Goal: Transaction & Acquisition: Purchase product/service

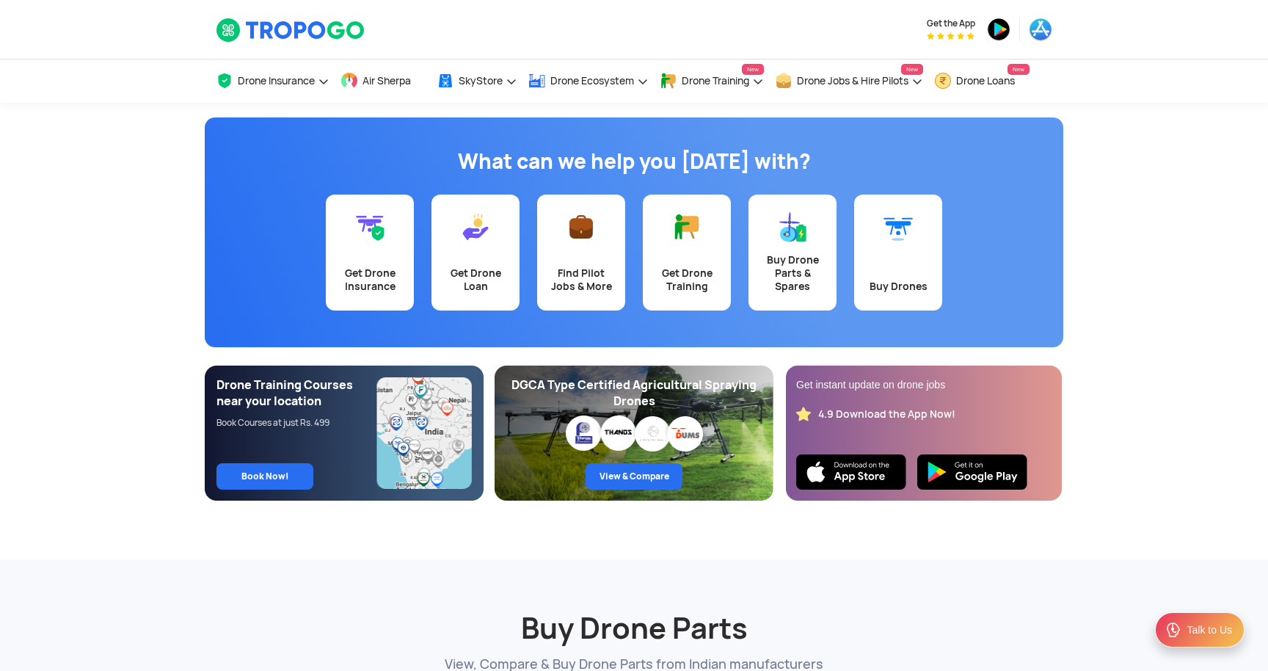
click at [576, 240] on img at bounding box center [580, 226] width 29 height 29
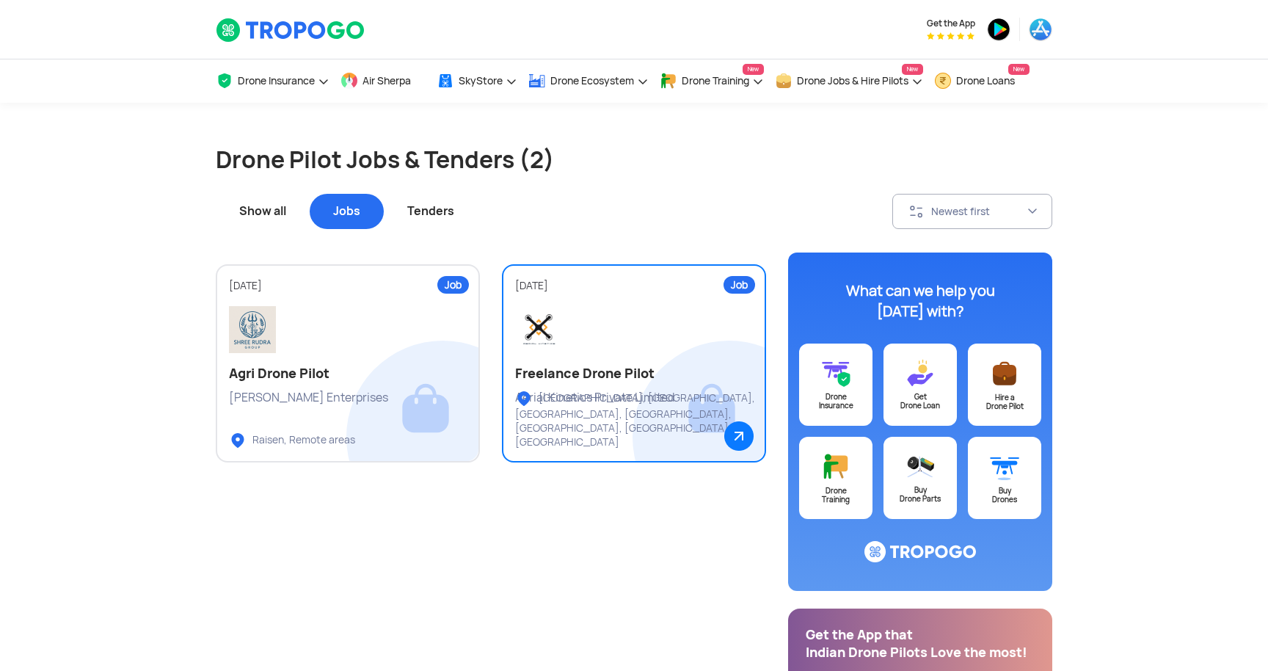
click at [586, 376] on h2 "Freelance Drone Pilot" at bounding box center [634, 374] width 238 height 18
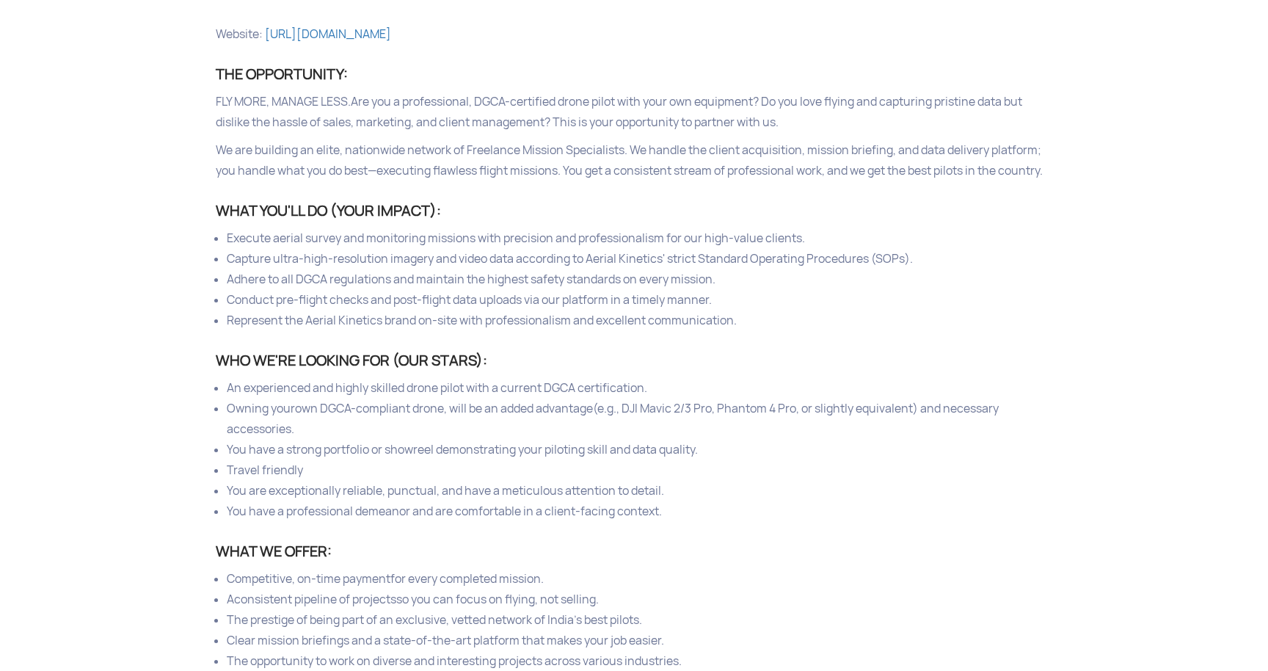
scroll to position [705, 0]
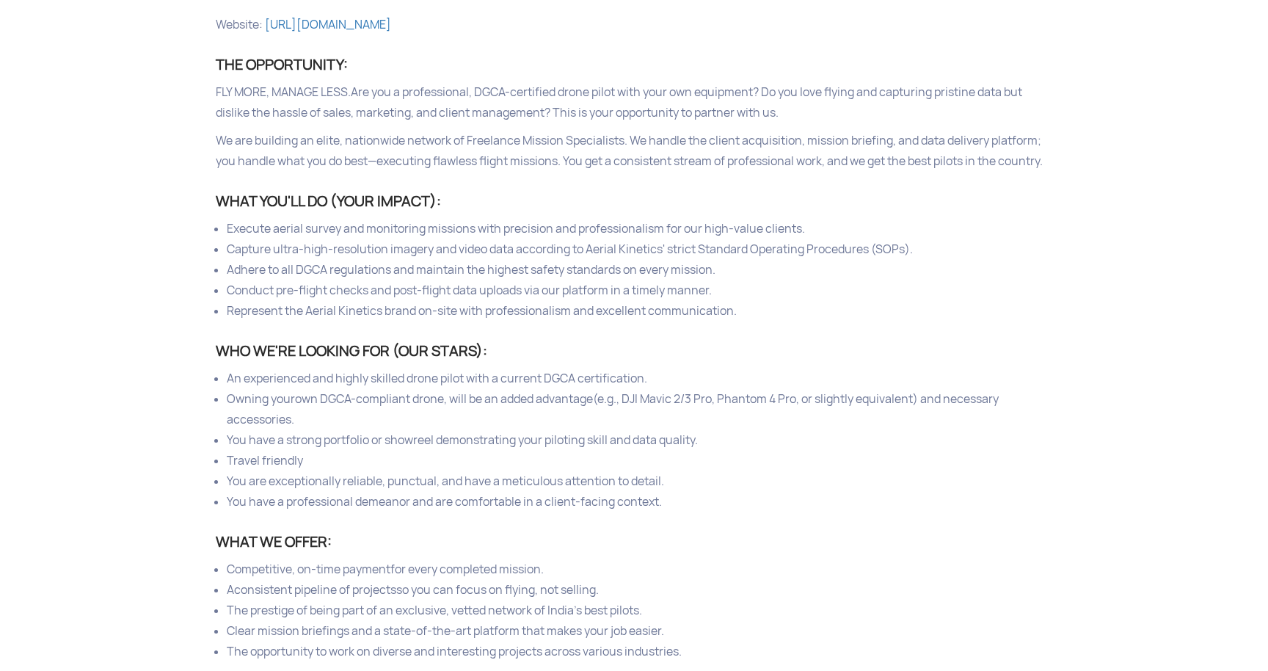
click at [176, 385] on section "Back to Jobs & Tenders Job [DATE] Share Email Apply Freelance Drone Pilot Aeria…" at bounding box center [634, 285] width 1268 height 1775
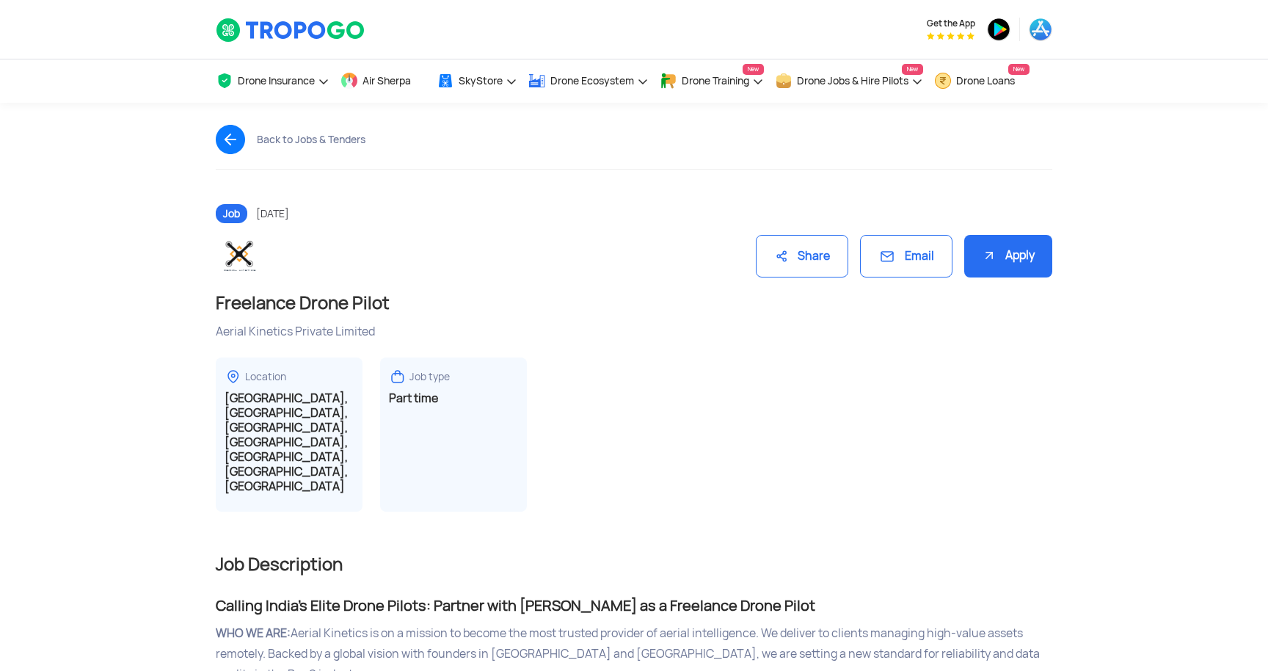
scroll to position [0, 0]
click at [231, 122] on div "Back to Jobs & Tenders" at bounding box center [634, 154] width 858 height 103
click at [231, 142] on img at bounding box center [236, 139] width 41 height 29
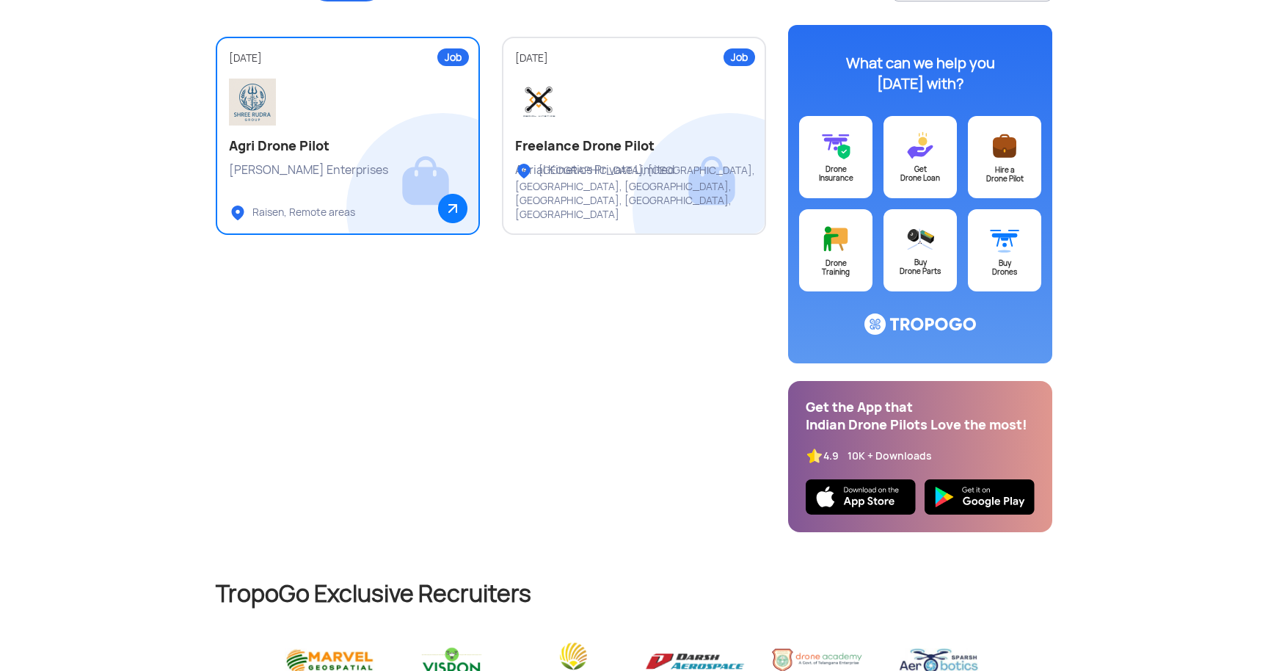
click at [321, 191] on link "Job [DATE] Agri Drone Pilot [PERSON_NAME] Enterprises Raisen, Remote areas" at bounding box center [348, 136] width 264 height 198
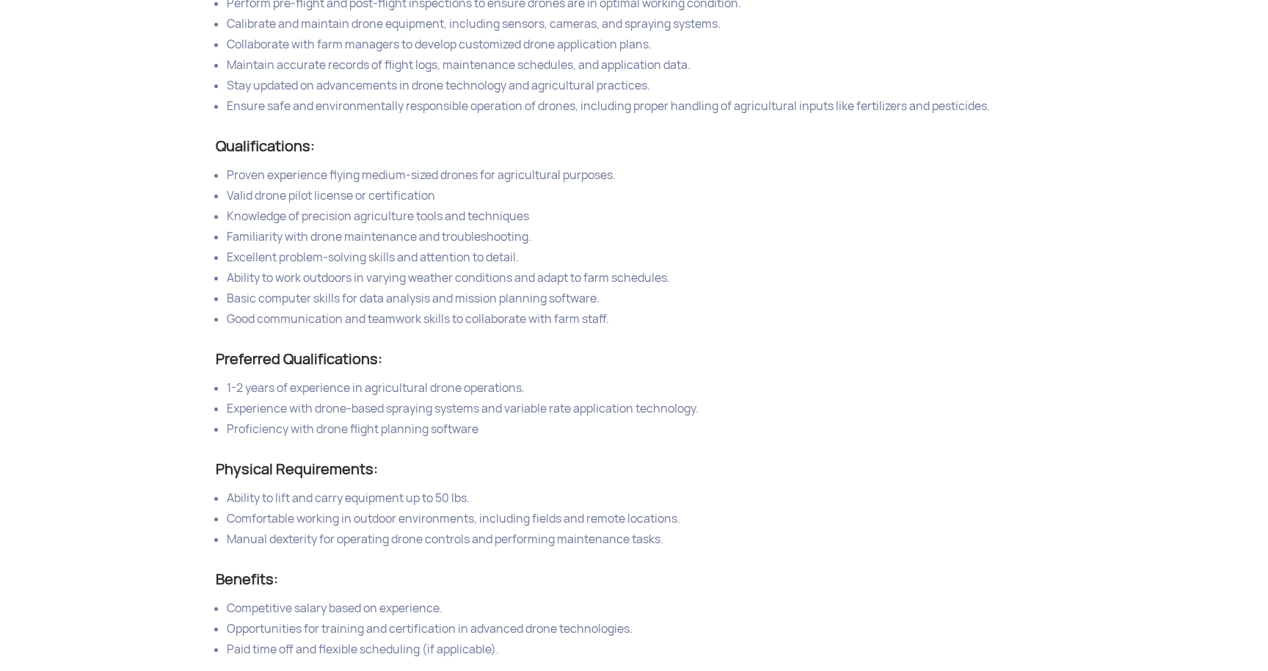
scroll to position [693, 0]
click at [134, 366] on section "Back to Jobs & Tenders Job [DATE] Share Email Apply Agri Drone Pilot [PERSON_NA…" at bounding box center [634, 273] width 1268 height 1729
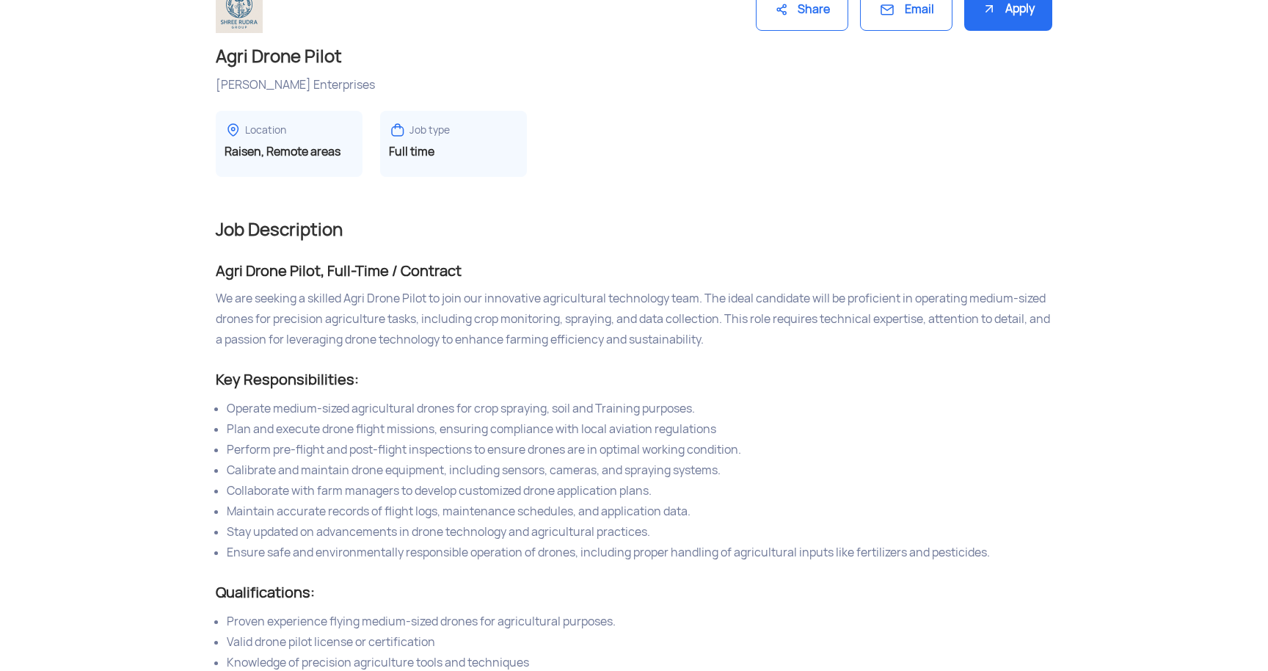
scroll to position [175, 0]
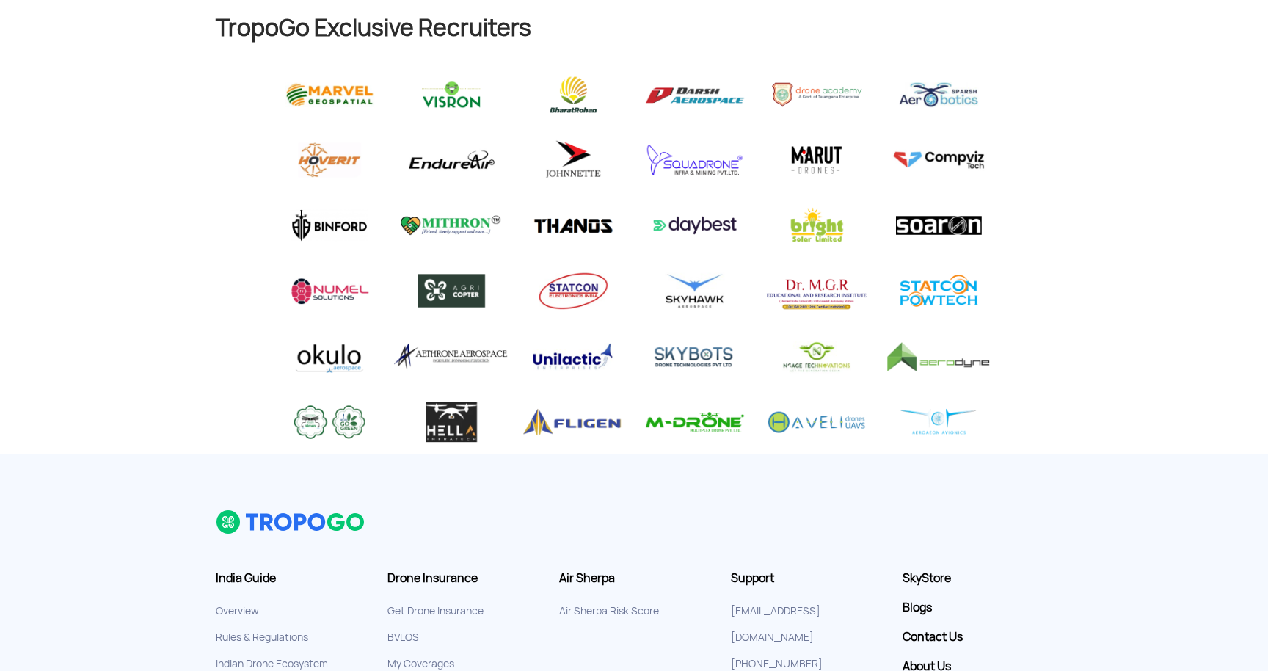
scroll to position [794, 0]
click at [218, 263] on div at bounding box center [634, 257] width 836 height 393
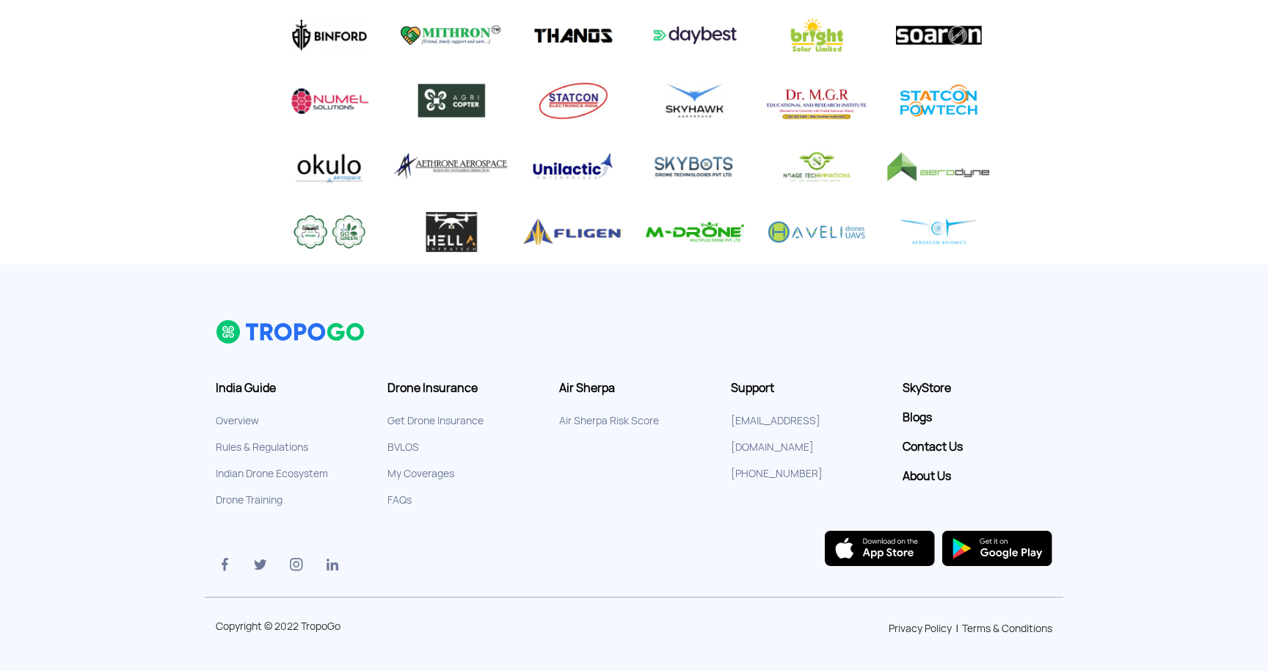
scroll to position [983, 0]
click at [462, 418] on link "Get Drone Insurance" at bounding box center [435, 420] width 96 height 13
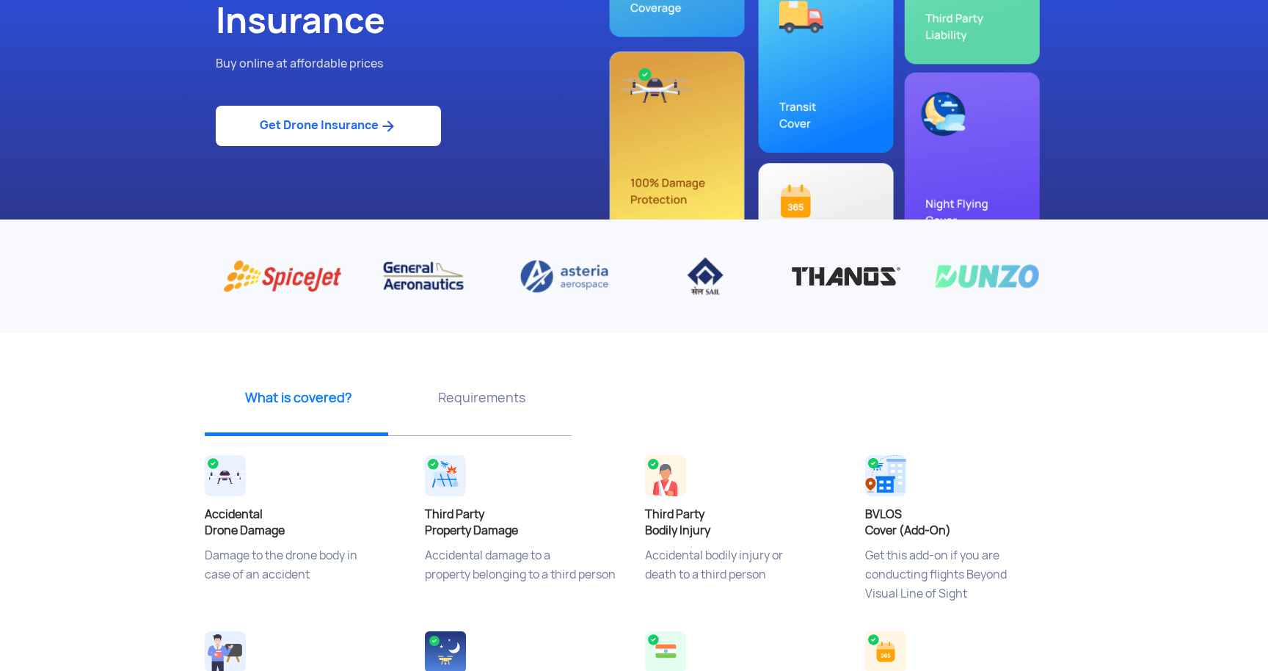
scroll to position [189, 0]
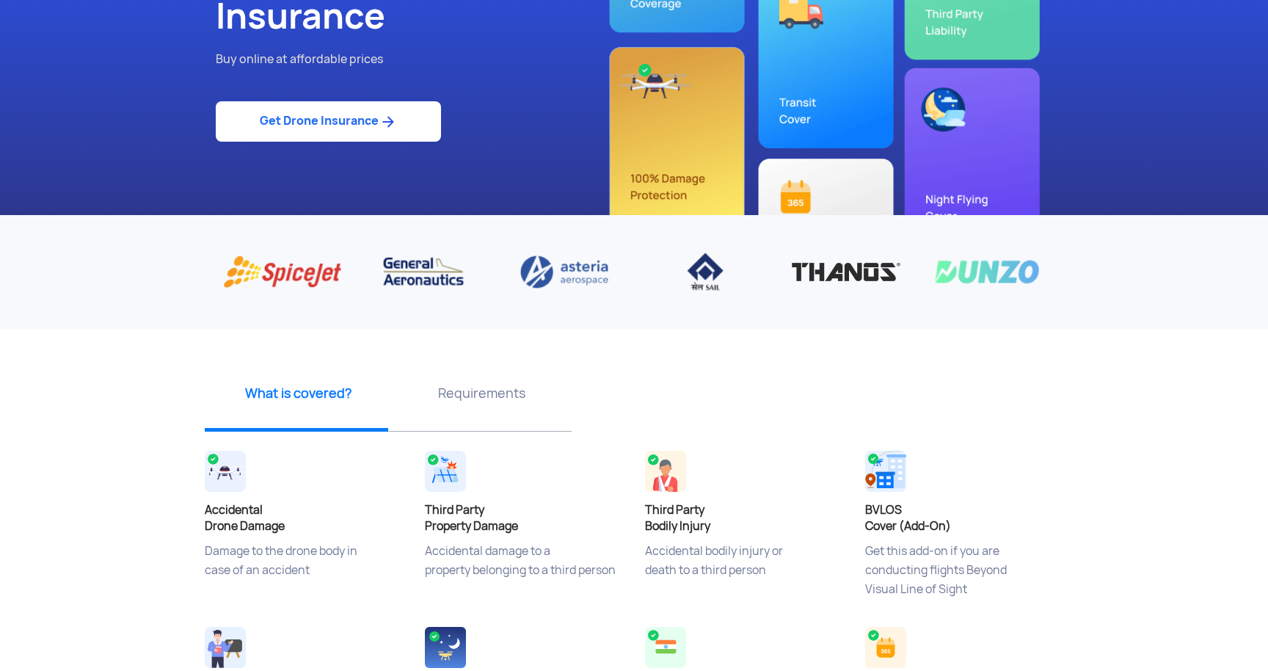
click at [62, 458] on app-insurance-home-banner "Drone Insurance Buy online at affordable prices Get Drone Insurance ‹ › What is…" at bounding box center [634, 523] width 1268 height 1221
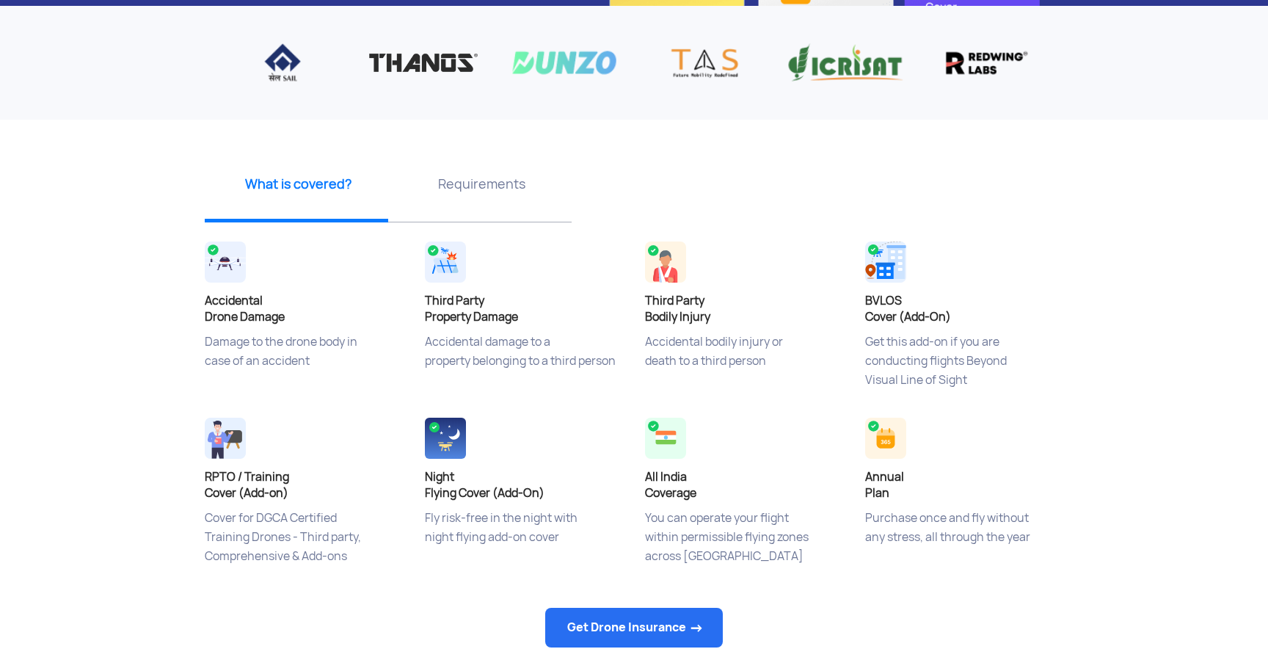
scroll to position [402, 0]
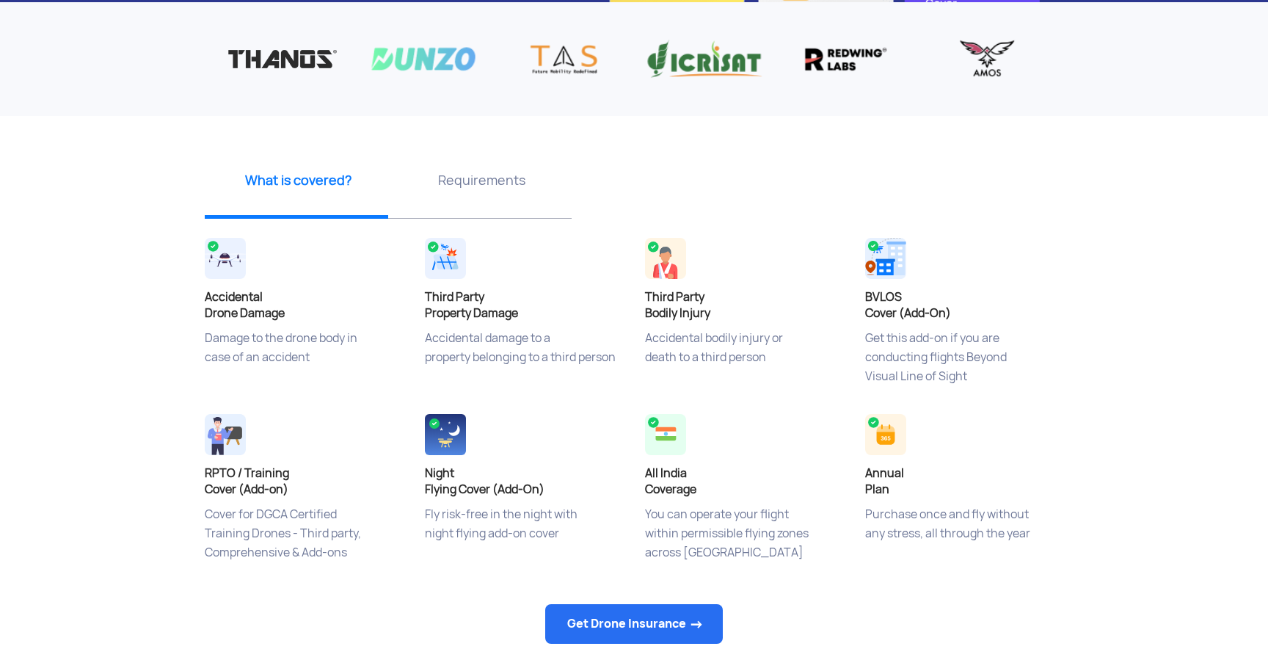
click at [147, 384] on app-insurance-home-banner "Drone Insurance Buy online at affordable prices Get Drone Insurance ‹ › What is…" at bounding box center [634, 311] width 1268 height 1221
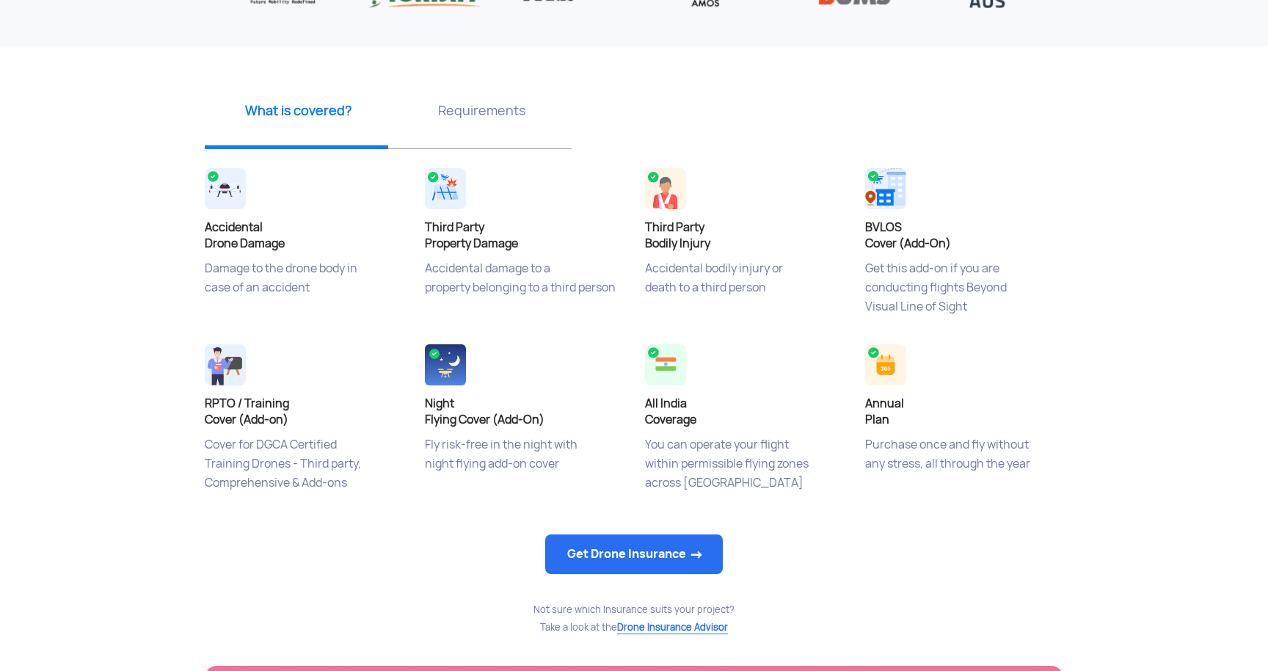
scroll to position [492, 0]
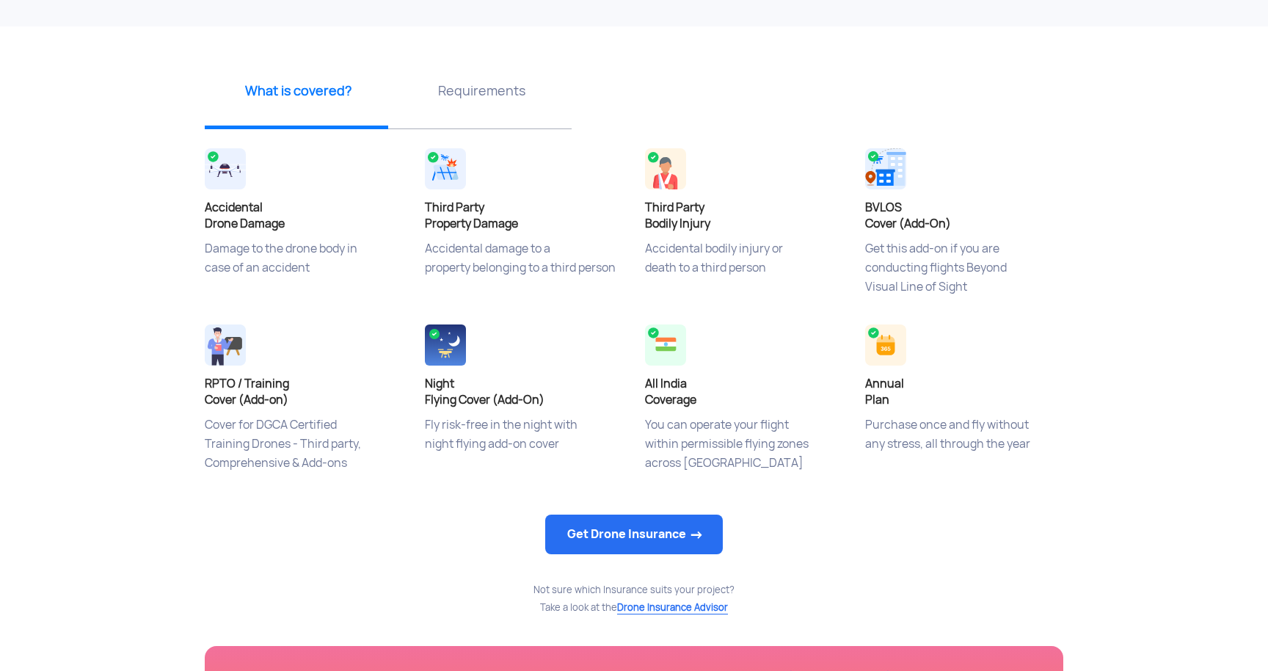
click at [880, 504] on div "What is covered? Accidental Drone Damage Damage to the drone body in case of an…" at bounding box center [634, 311] width 880 height 496
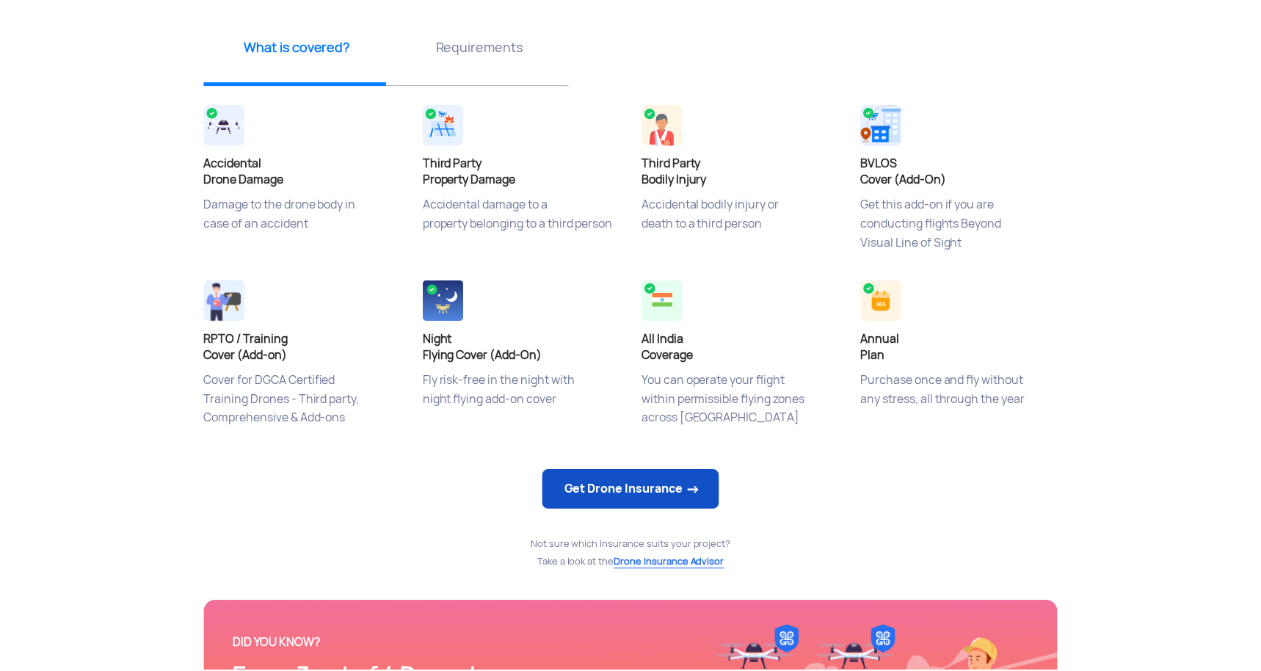
scroll to position [541, 0]
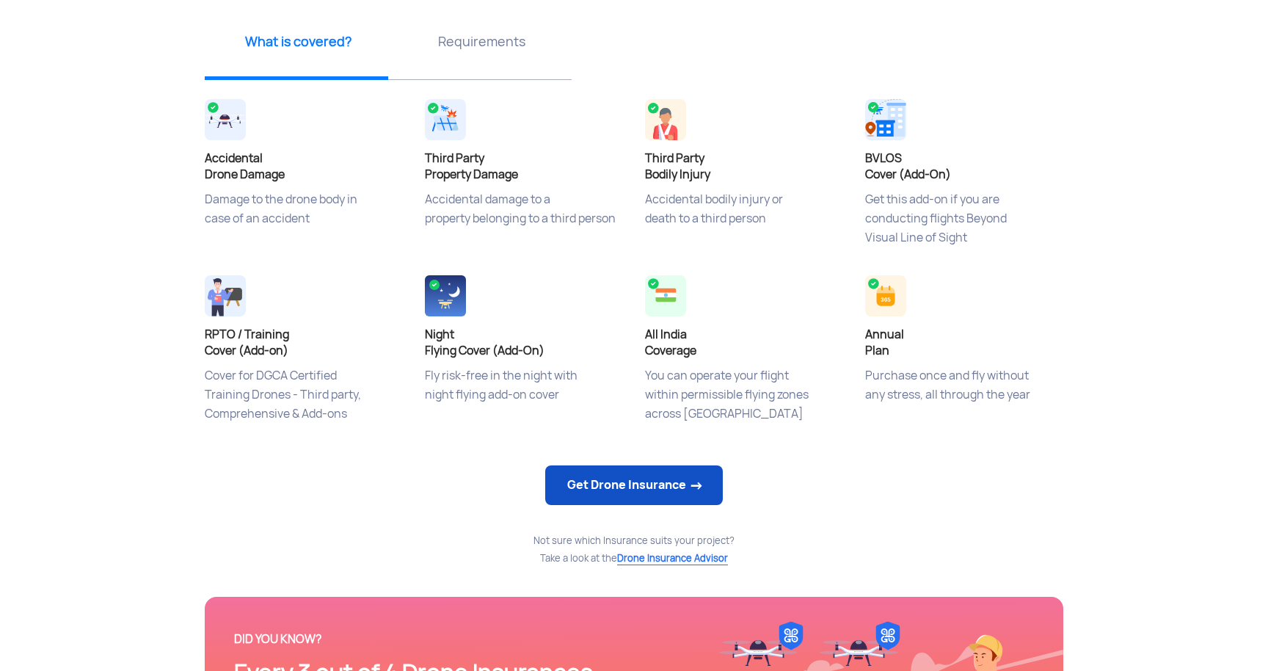
click at [668, 489] on link "Get Drone Insurance" at bounding box center [634, 485] width 178 height 40
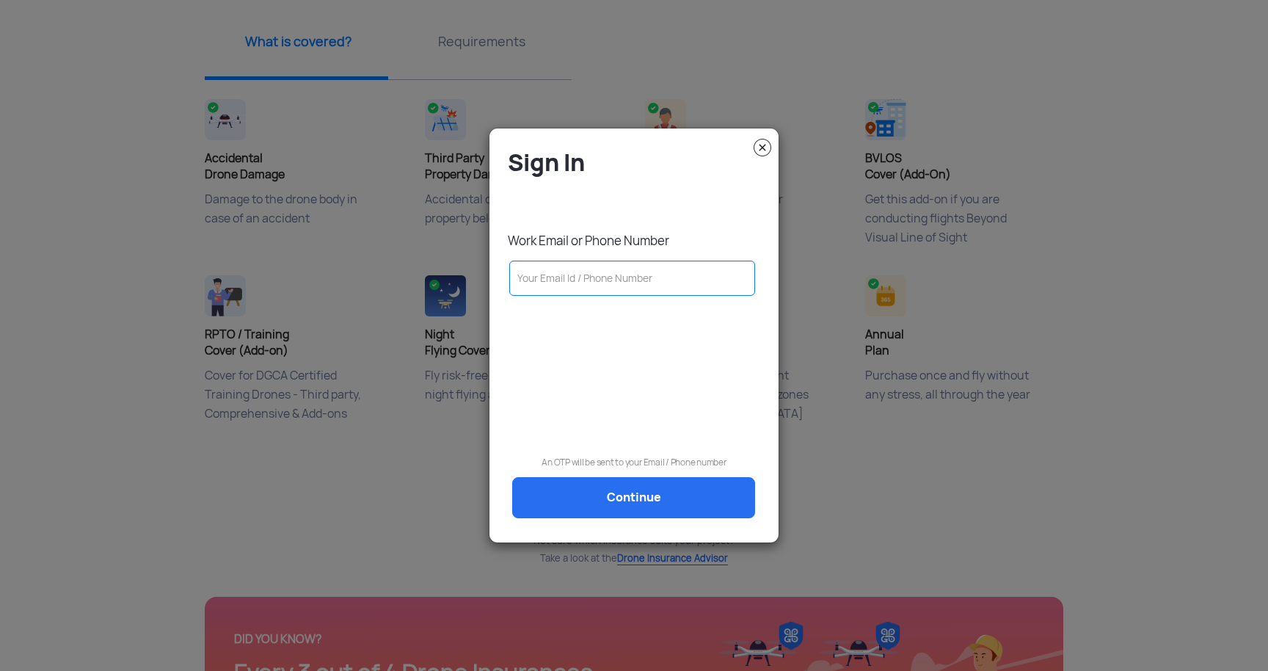
click at [766, 139] on img at bounding box center [763, 148] width 18 height 18
